Goal: Transaction & Acquisition: Purchase product/service

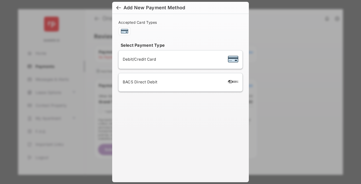
click at [180, 82] on div "BACS Direct Debit" at bounding box center [181, 82] width 116 height 10
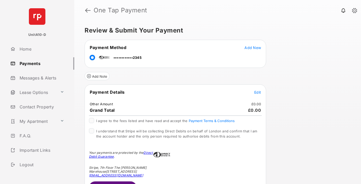
click at [258, 92] on span "Edit" at bounding box center [258, 92] width 7 height 4
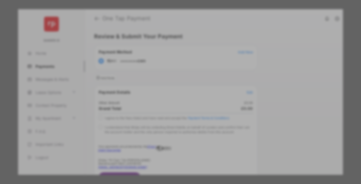
click at [171, 85] on div "Other Amount" at bounding box center [171, 87] width 84 height 9
type input "**"
click at [163, 130] on button "Save" at bounding box center [163, 136] width 26 height 12
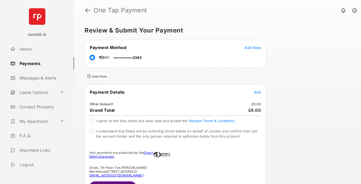
click at [258, 92] on span "Edit" at bounding box center [258, 92] width 7 height 4
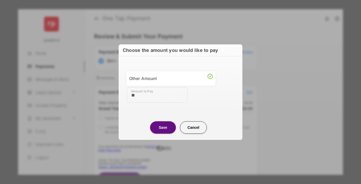
click at [163, 127] on button "Save" at bounding box center [163, 127] width 26 height 12
